Goal: Navigation & Orientation: Find specific page/section

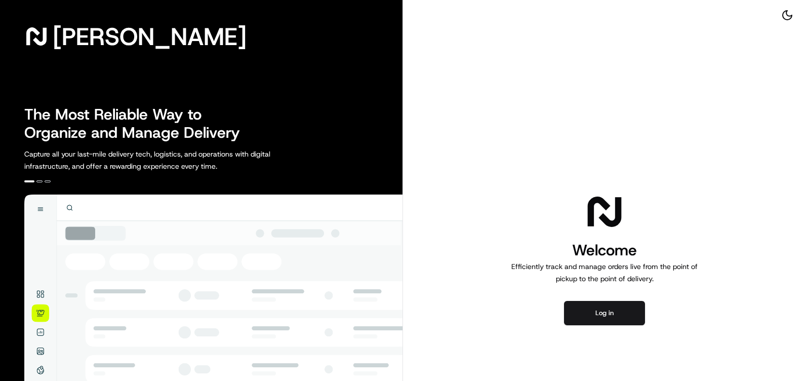
click at [598, 307] on button "Log in" at bounding box center [604, 313] width 81 height 24
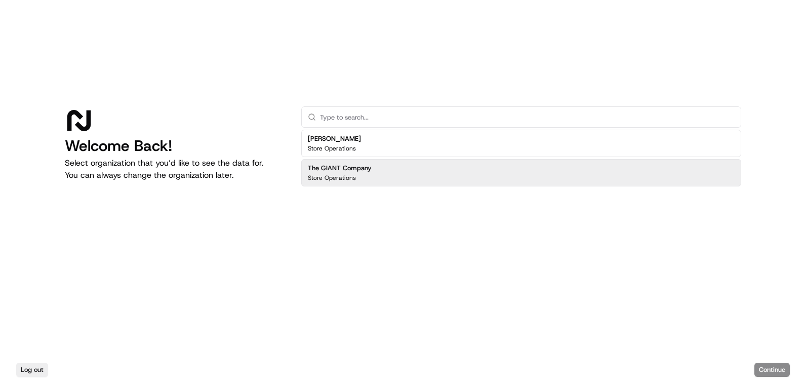
click at [352, 172] on h2 "The GIANT Company" at bounding box center [340, 168] width 64 height 9
click at [770, 369] on button "Continue" at bounding box center [771, 370] width 35 height 14
